Goal: Transaction & Acquisition: Book appointment/travel/reservation

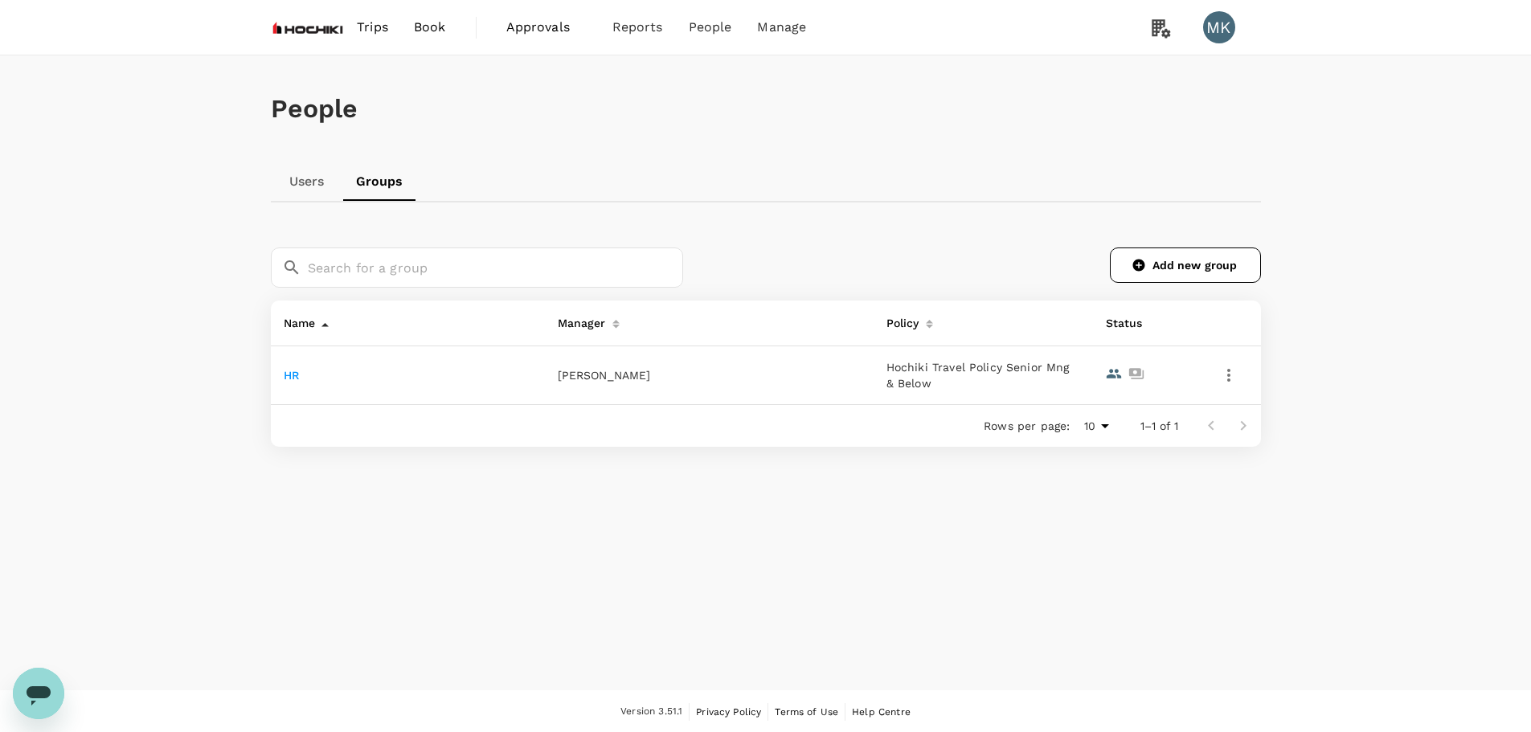
drag, startPoint x: 0, startPoint y: 0, endPoint x: 427, endPoint y: 25, distance: 427.4
click at [427, 25] on span "Book" at bounding box center [430, 27] width 32 height 19
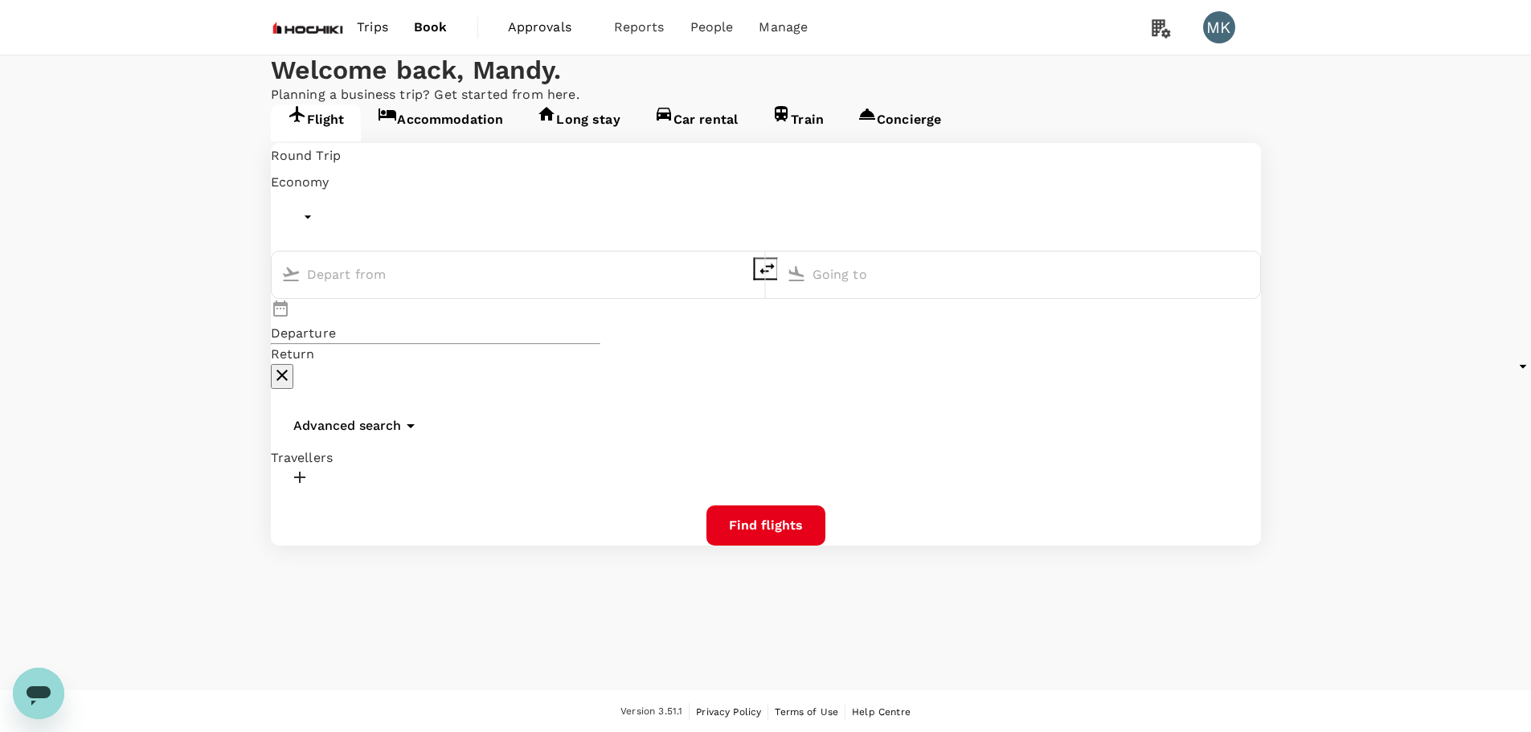
type input "undefined, undefined (any)"
type input "Singapore Changi (SIN)"
type input "Kuala Lumpur Intl ([GEOGRAPHIC_DATA])"
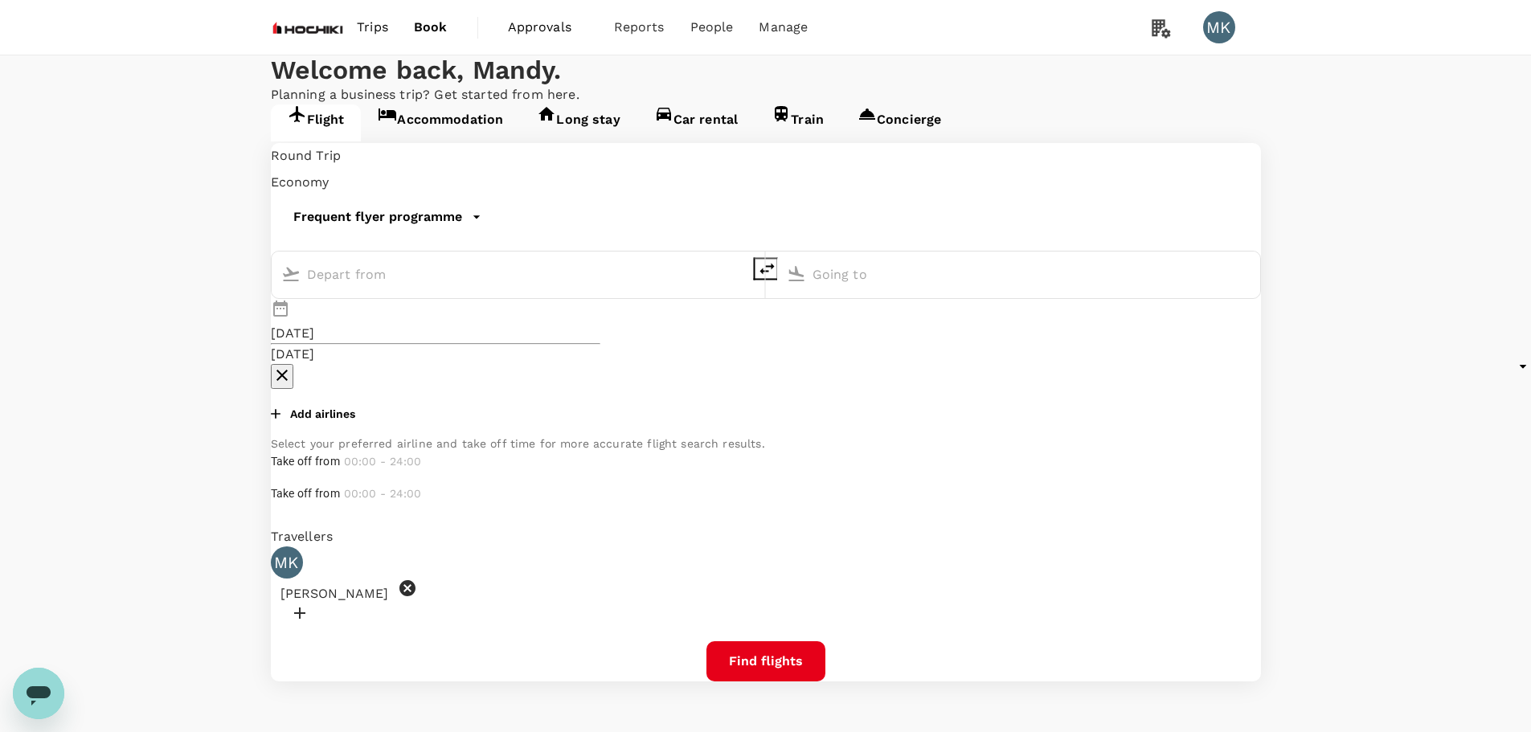
type input "Singapore Changi (SIN)"
type input "Kuala Lumpur Intl ([GEOGRAPHIC_DATA])"
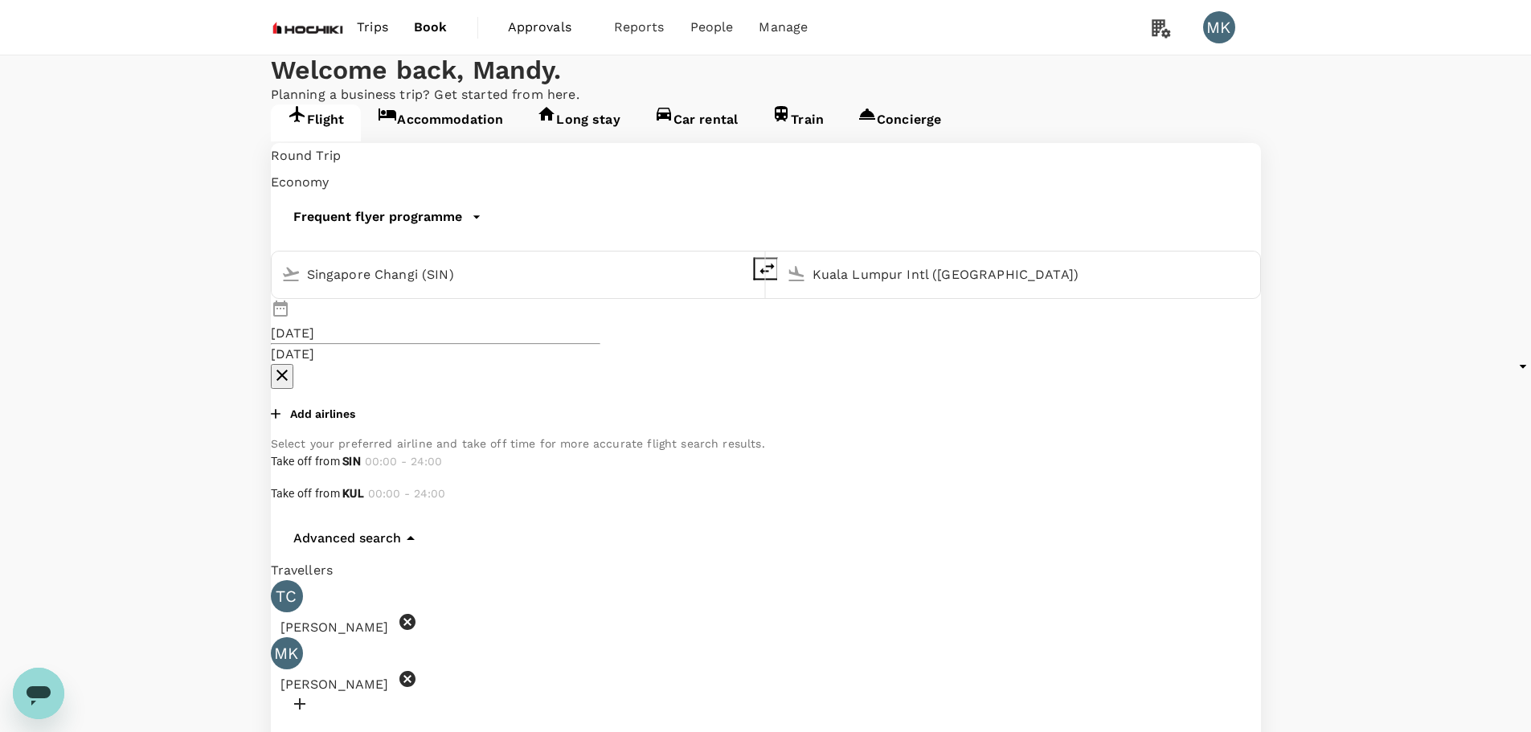
click at [373, 29] on span "Trips" at bounding box center [372, 27] width 31 height 19
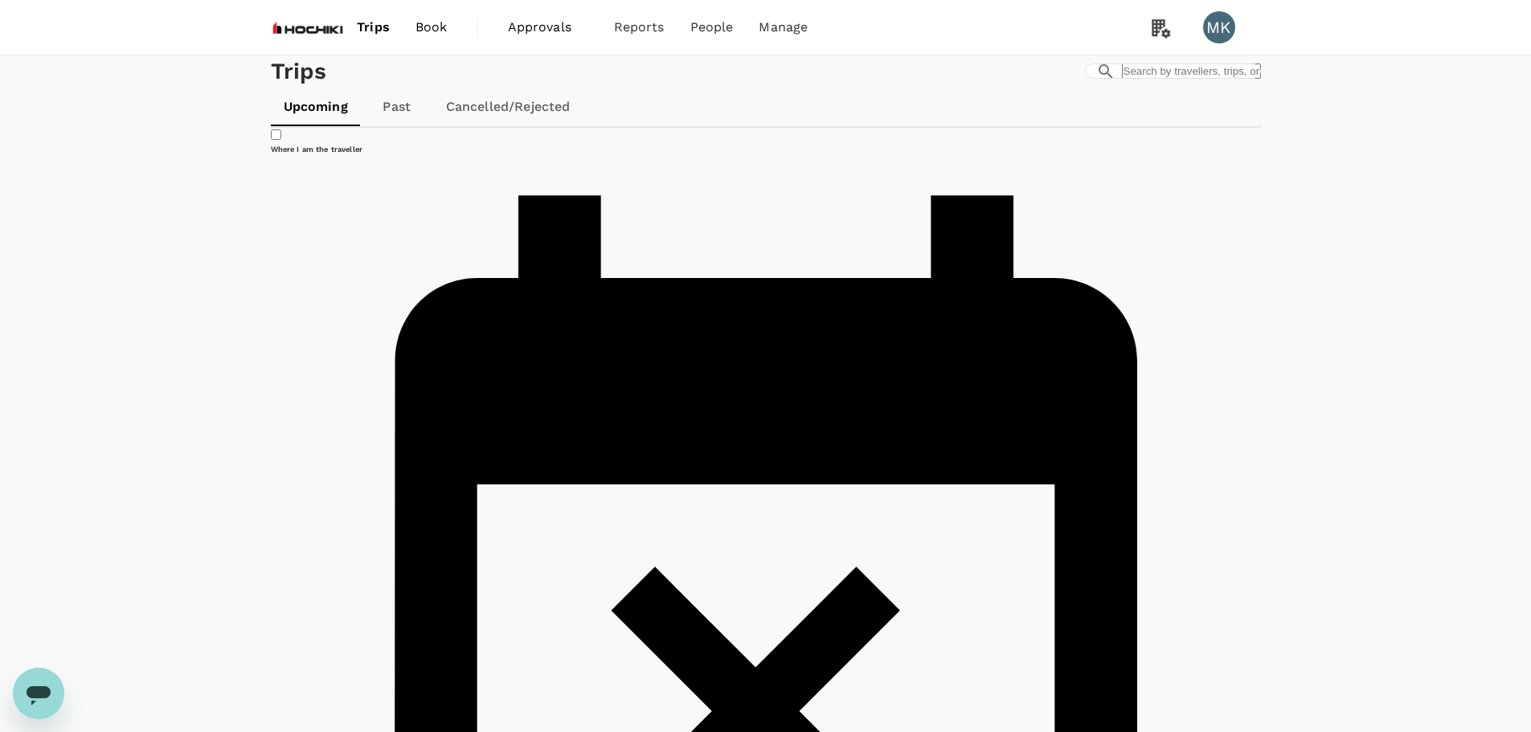
click at [411, 26] on link "Book" at bounding box center [432, 27] width 58 height 55
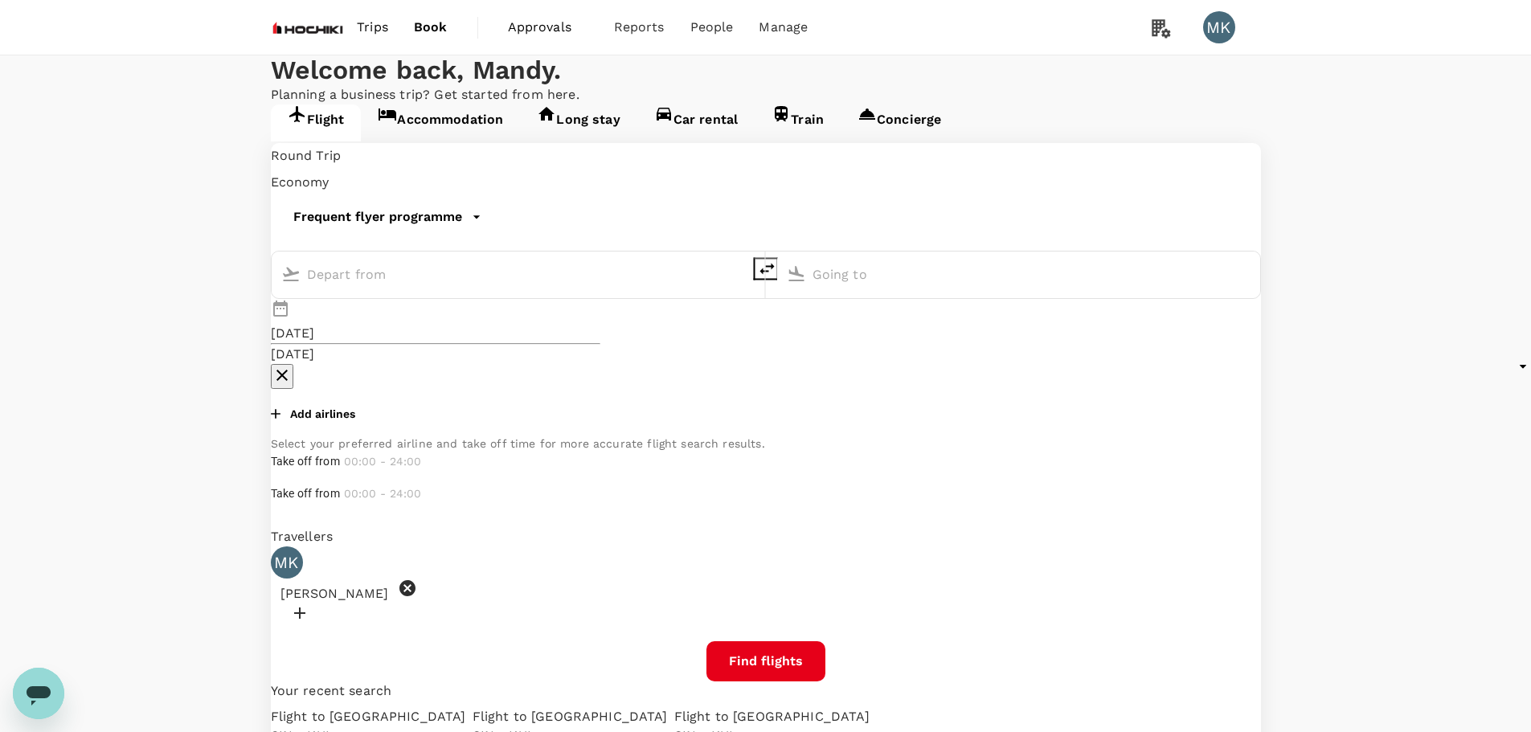
type input "Singapore Changi (SIN)"
type input "Kuala Lumpur Intl ([GEOGRAPHIC_DATA])"
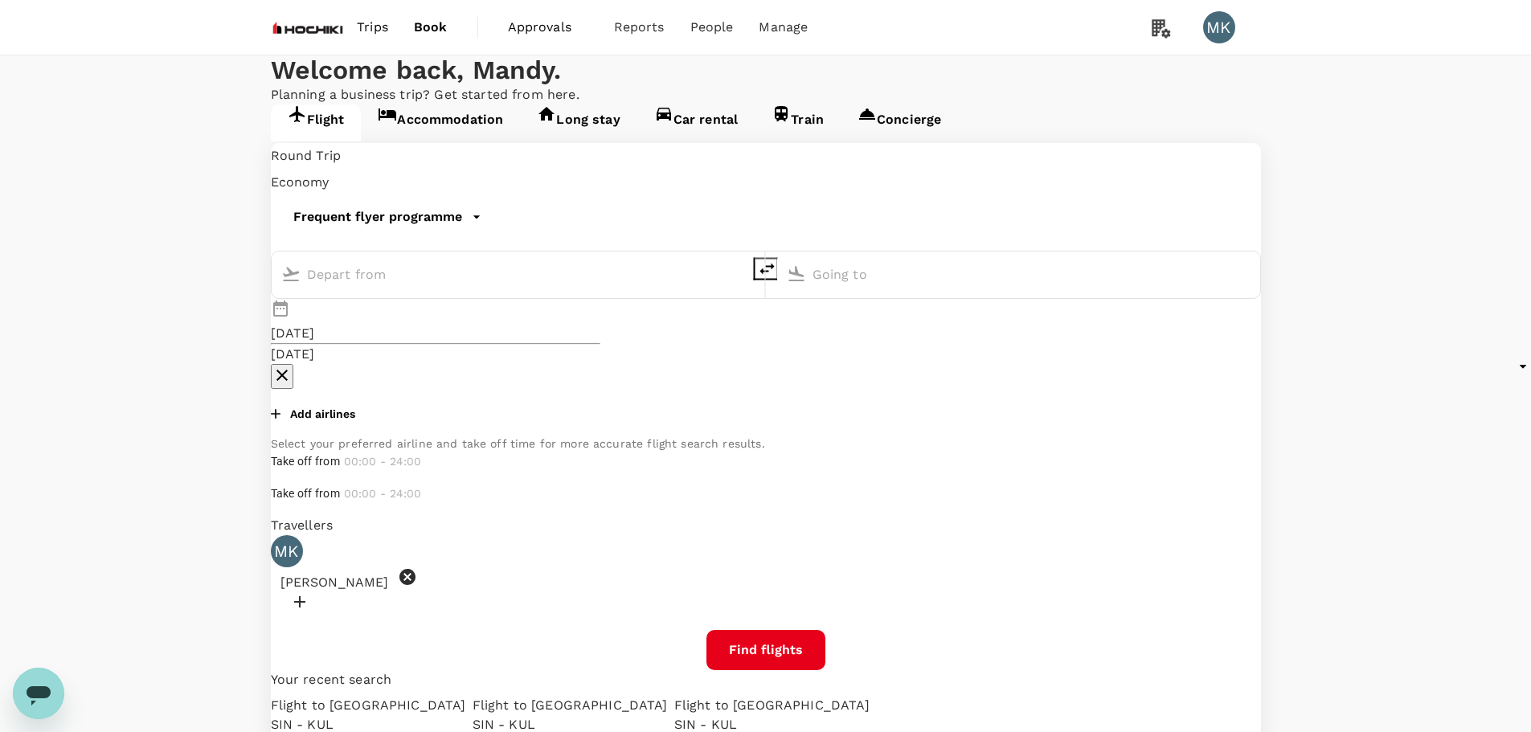
type input "Singapore Changi (SIN)"
type input "Kuala Lumpur Intl ([GEOGRAPHIC_DATA])"
